Goal: Navigation & Orientation: Find specific page/section

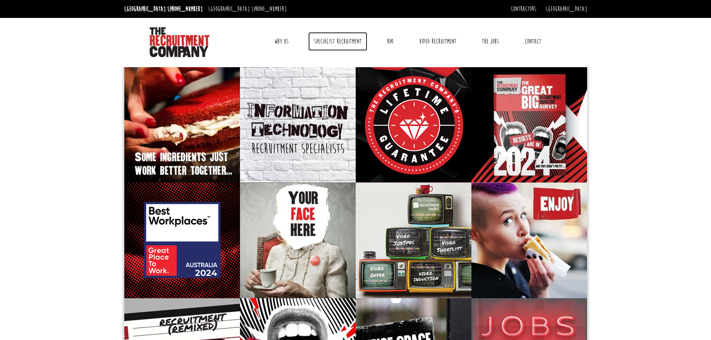
click at [327, 40] on link "Specialist Recruitment" at bounding box center [337, 41] width 59 height 19
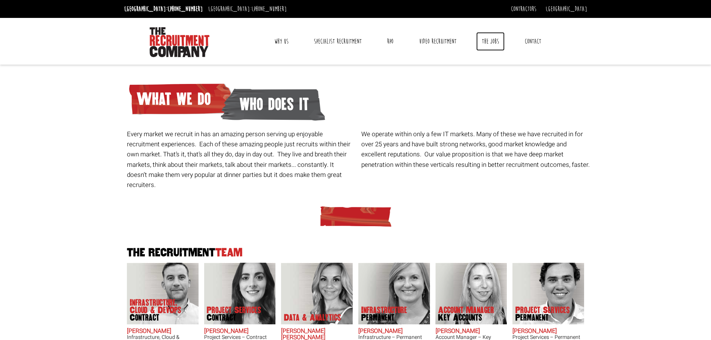
click at [492, 42] on link "The Jobs" at bounding box center [490, 41] width 28 height 19
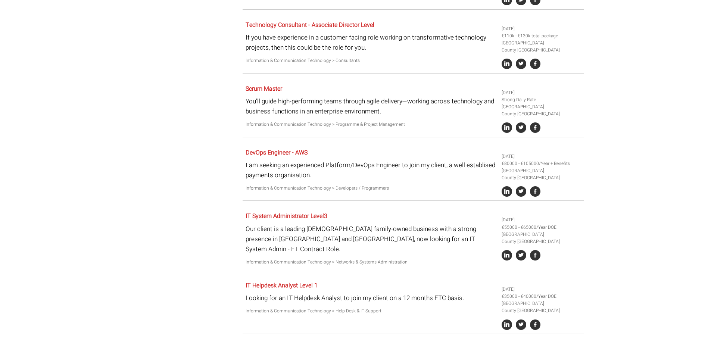
scroll to position [1512, 0]
